Goal: Information Seeking & Learning: Learn about a topic

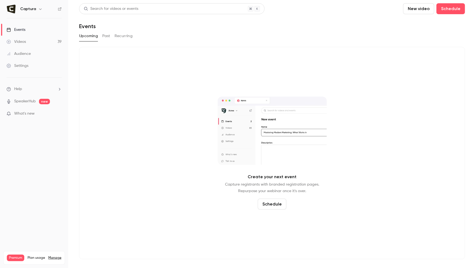
click at [19, 40] on div "Videos" at bounding box center [16, 41] width 19 height 5
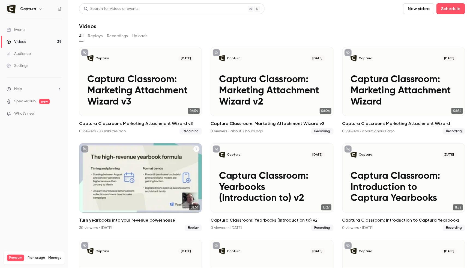
click at [125, 175] on div "Turn yearbooks into your revenue powerhouse" at bounding box center [140, 177] width 123 height 69
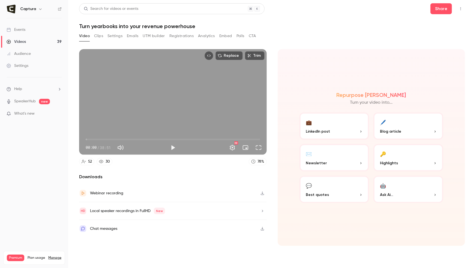
click at [208, 35] on button "Analytics" at bounding box center [206, 36] width 17 height 9
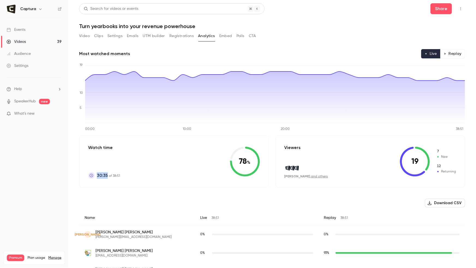
drag, startPoint x: 101, startPoint y: 176, endPoint x: 124, endPoint y: 177, distance: 23.0
click at [124, 177] on div "Watch time 30:35 of 38:51 78 %" at bounding box center [174, 161] width 190 height 52
copy span "30:35"
copy div "7 New 12 Returning"
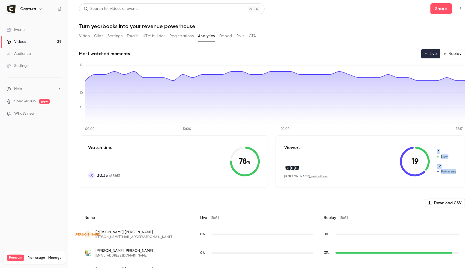
drag, startPoint x: 447, startPoint y: 161, endPoint x: 456, endPoint y: 172, distance: 13.6
click at [456, 172] on div "19 7 New 12 Returning" at bounding box center [428, 161] width 56 height 30
click at [177, 34] on button "Registrations" at bounding box center [181, 36] width 24 height 9
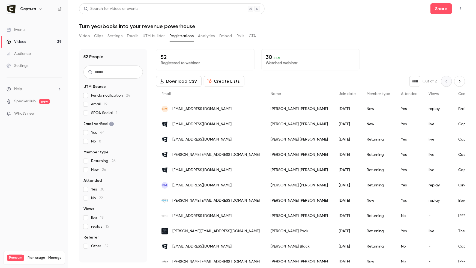
click at [222, 9] on div "Search for videos or events" at bounding box center [171, 8] width 185 height 11
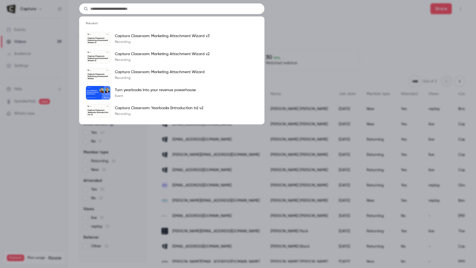
click at [153, 173] on div "Recent Captura [DATE] Captura Classroom: Marketing Attachment Wizard v3 Captura…" at bounding box center [238, 134] width 476 height 268
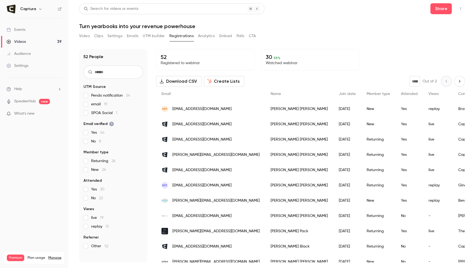
click at [254, 35] on button "CTA" at bounding box center [252, 36] width 7 height 9
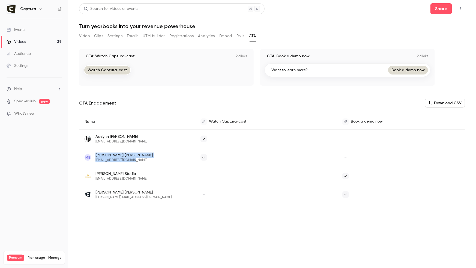
drag, startPoint x: 95, startPoint y: 155, endPoint x: 139, endPoint y: 160, distance: 44.3
click at [139, 161] on div "[PERSON_NAME] [EMAIL_ADDRESS][DOMAIN_NAME]" at bounding box center [137, 157] width 105 height 10
copy div "[PERSON_NAME] [EMAIL_ADDRESS][DOMAIN_NAME]"
drag, startPoint x: 123, startPoint y: 141, endPoint x: 92, endPoint y: 138, distance: 30.8
click at [92, 138] on div "[PERSON_NAME] [EMAIL_ADDRESS][DOMAIN_NAME]" at bounding box center [137, 139] width 105 height 10
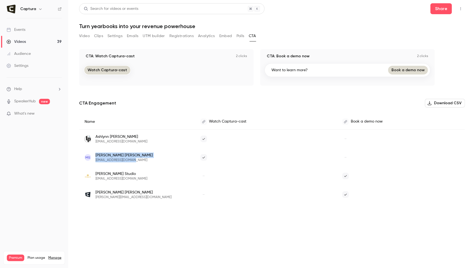
copy div "[PERSON_NAME] [EMAIL_ADDRESS][DOMAIN_NAME]"
click at [145, 138] on span "[PERSON_NAME]" at bounding box center [121, 136] width 52 height 5
drag, startPoint x: 157, startPoint y: 140, endPoint x: 102, endPoint y: 133, distance: 55.4
click at [94, 142] on div "[PERSON_NAME] [EMAIL_ADDRESS][DOMAIN_NAME]" at bounding box center [137, 139] width 105 height 10
copy span "[EMAIL_ADDRESS][DOMAIN_NAME]"
